Goal: Navigation & Orientation: Find specific page/section

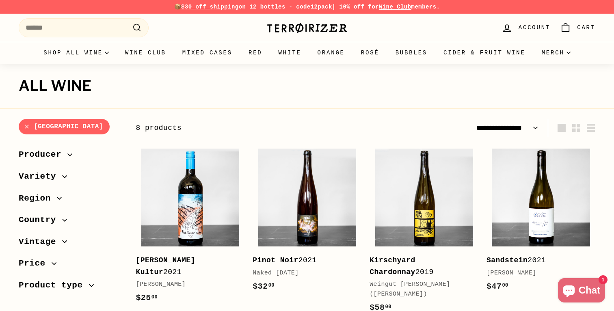
select select "**********"
click at [294, 27] on img at bounding box center [307, 27] width 81 height 11
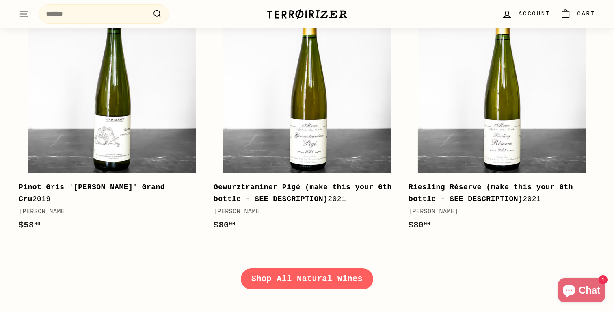
scroll to position [1142, 0]
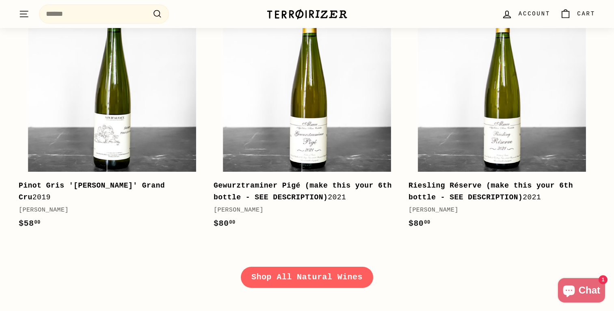
click at [287, 279] on link "Shop All Natural Wines" at bounding box center [307, 277] width 132 height 21
